Goal: Task Accomplishment & Management: Use online tool/utility

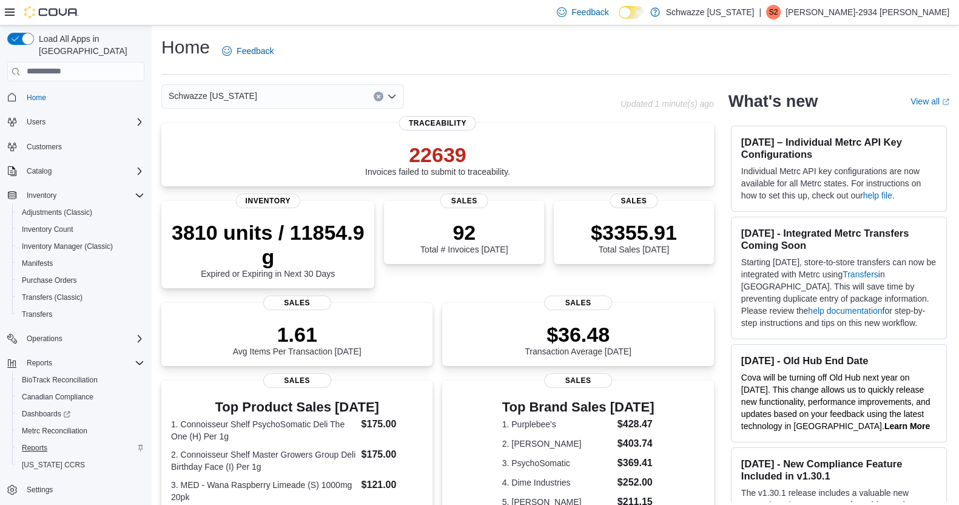
click at [33, 443] on span "Reports" at bounding box center [34, 448] width 25 height 10
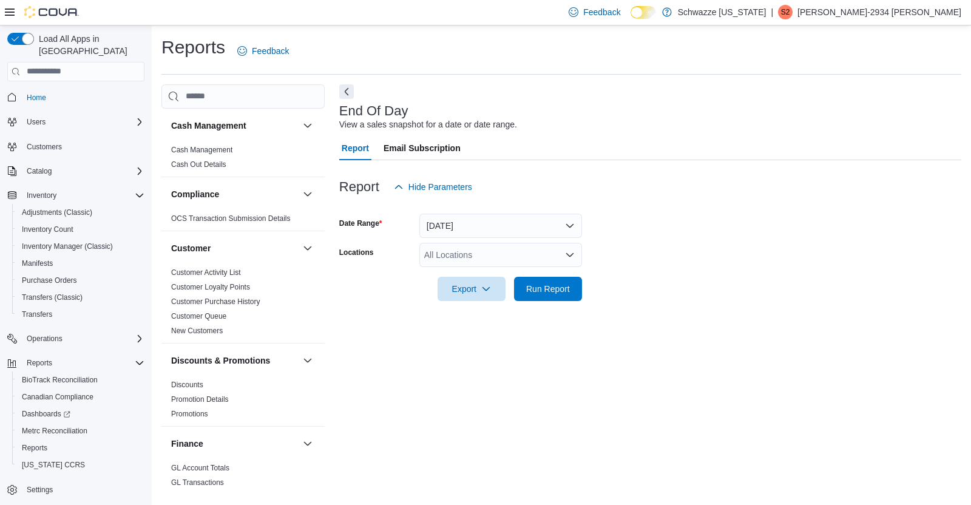
click at [561, 263] on div "All Locations" at bounding box center [500, 255] width 163 height 24
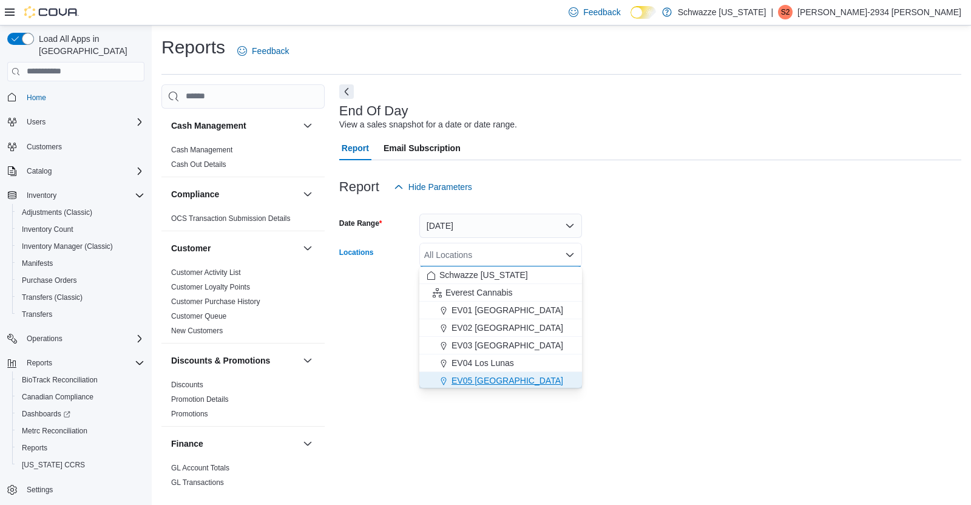
click at [496, 383] on span "EV05 [GEOGRAPHIC_DATA]" at bounding box center [507, 380] width 112 height 12
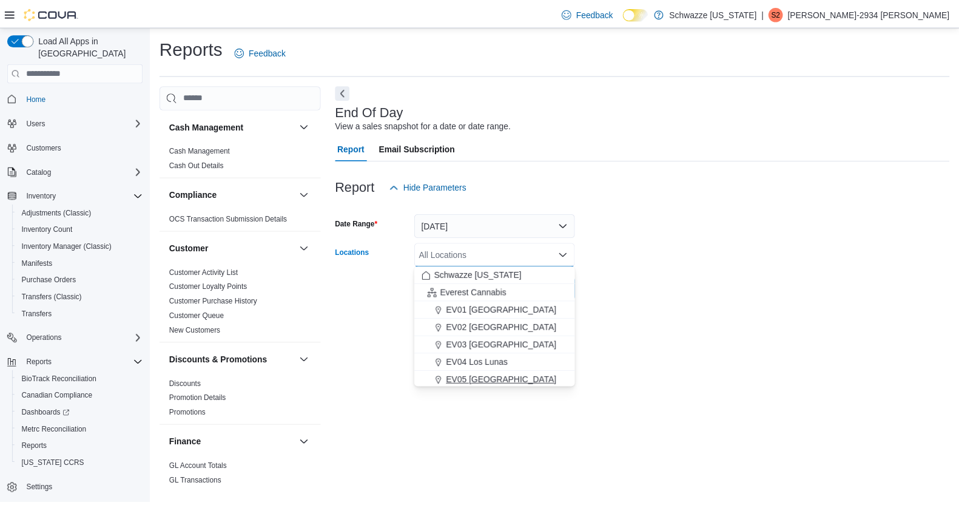
scroll to position [2, 0]
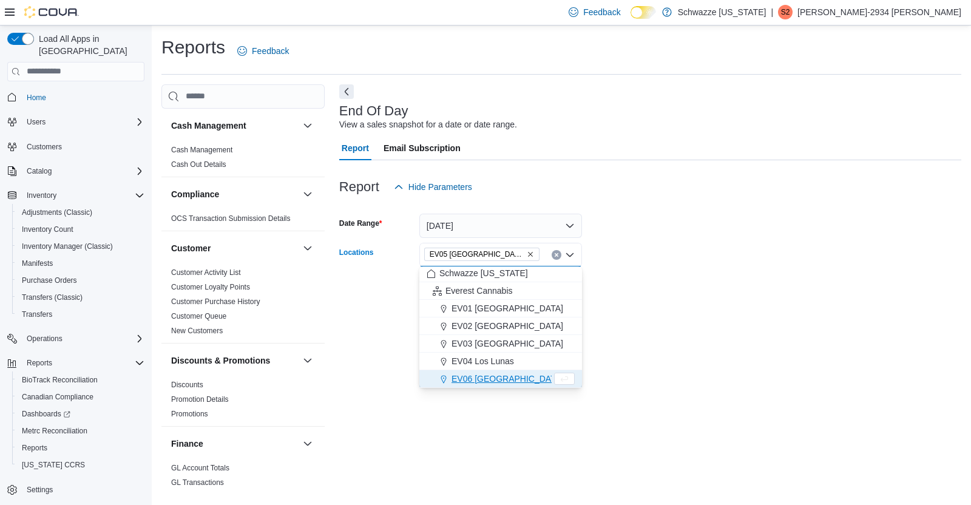
click at [787, 163] on div at bounding box center [650, 167] width 622 height 15
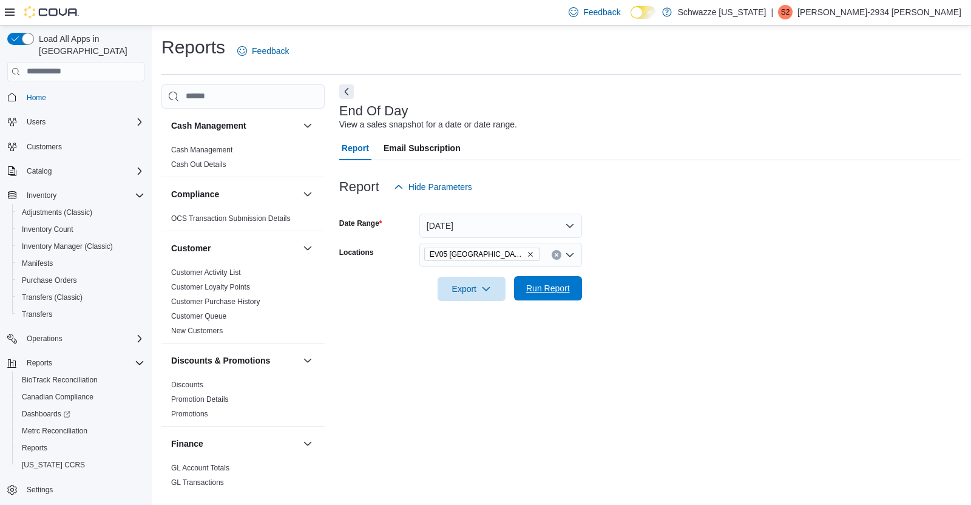
click at [549, 291] on span "Run Report" at bounding box center [548, 288] width 44 height 12
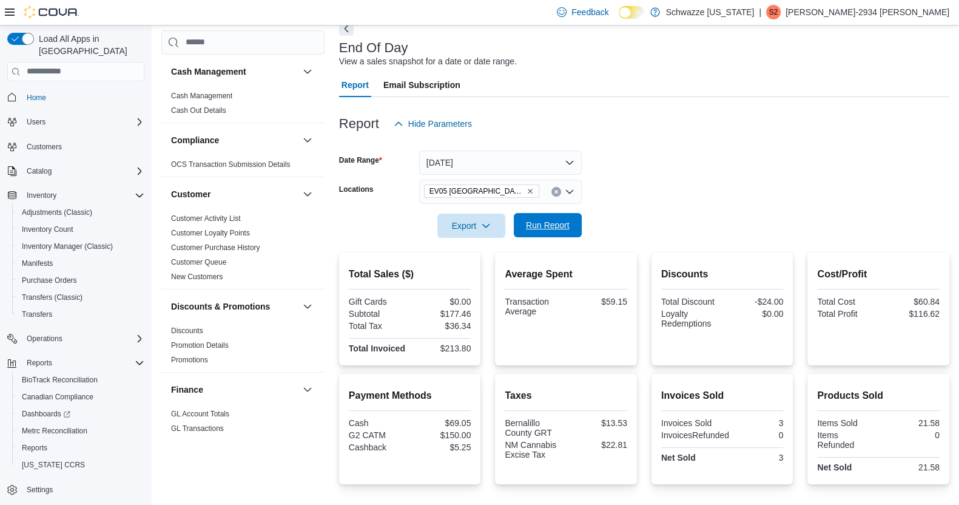
scroll to position [148, 0]
